Goal: Task Accomplishment & Management: Use online tool/utility

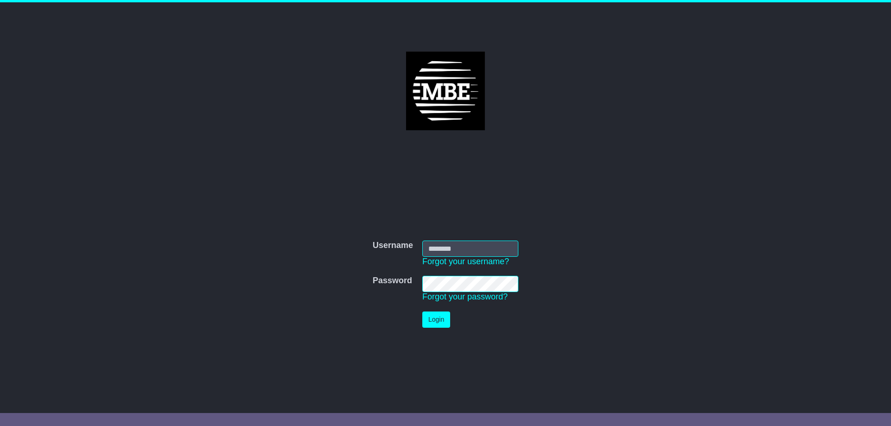
type input "**********"
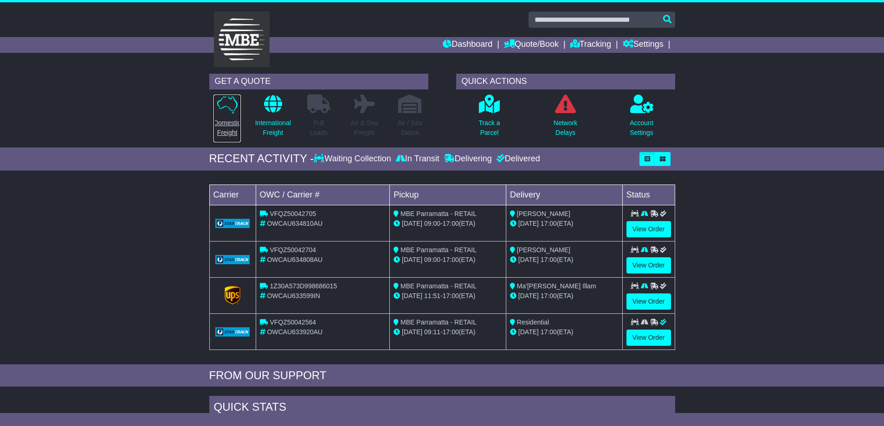
click at [226, 115] on link "Domestic Freight" at bounding box center [227, 118] width 28 height 49
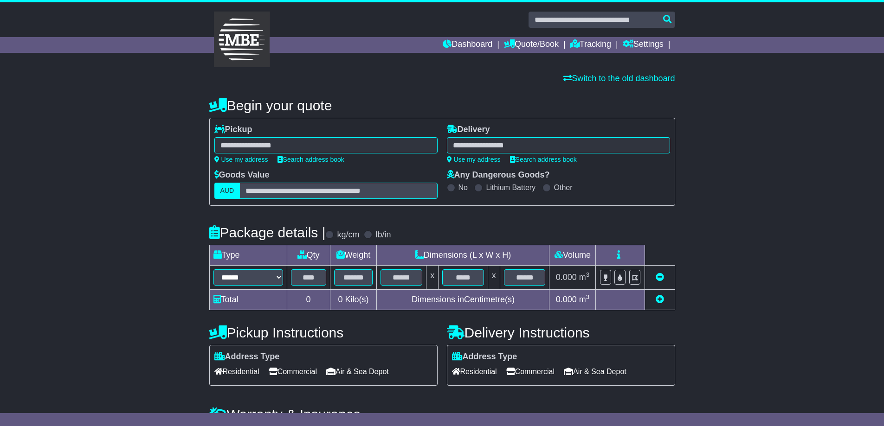
click at [241, 144] on div at bounding box center [325, 145] width 223 height 16
